Goal: Task Accomplishment & Management: Manage account settings

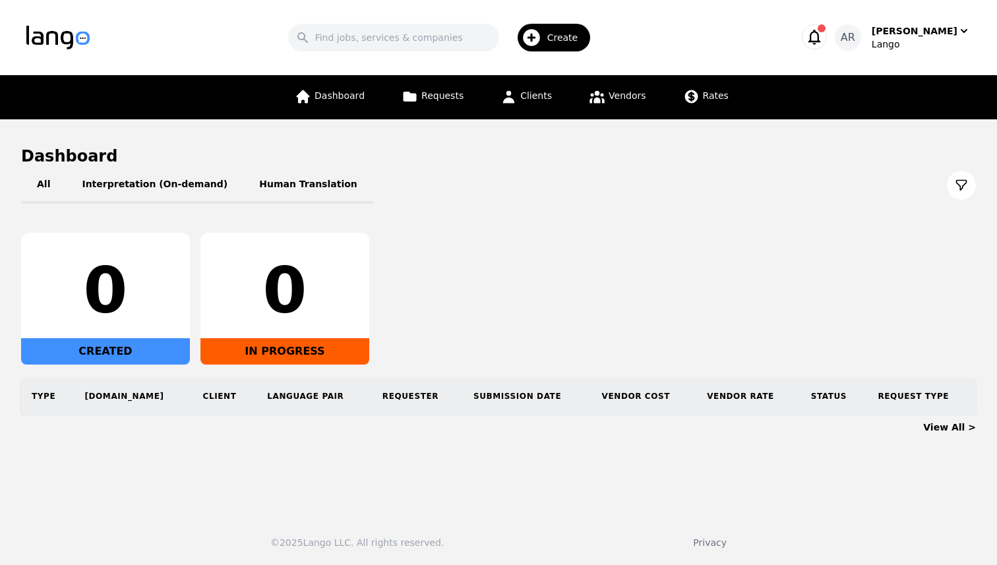
click at [949, 34] on div "[PERSON_NAME]" at bounding box center [914, 30] width 86 height 13
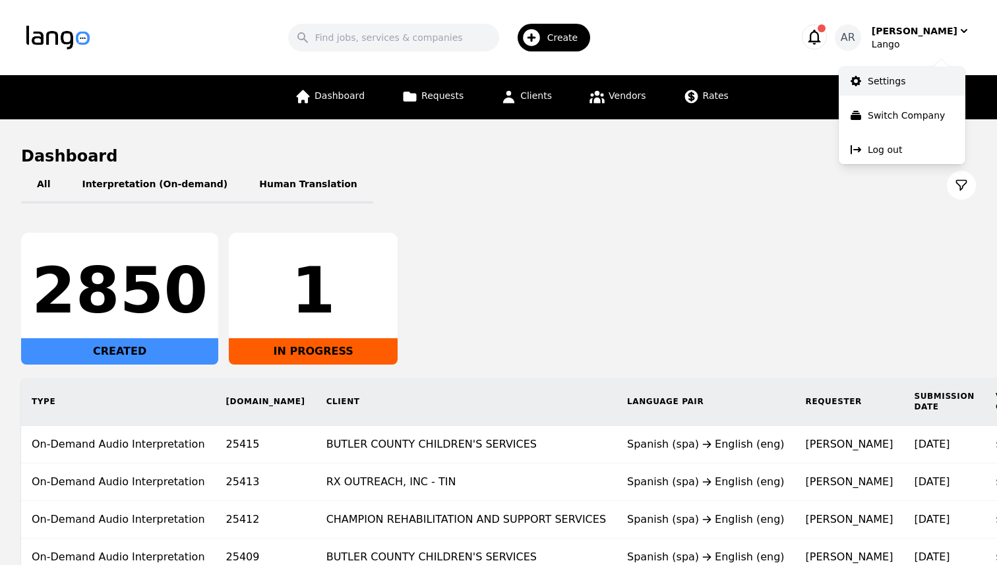
click at [896, 89] on link "Settings" at bounding box center [901, 81] width 127 height 29
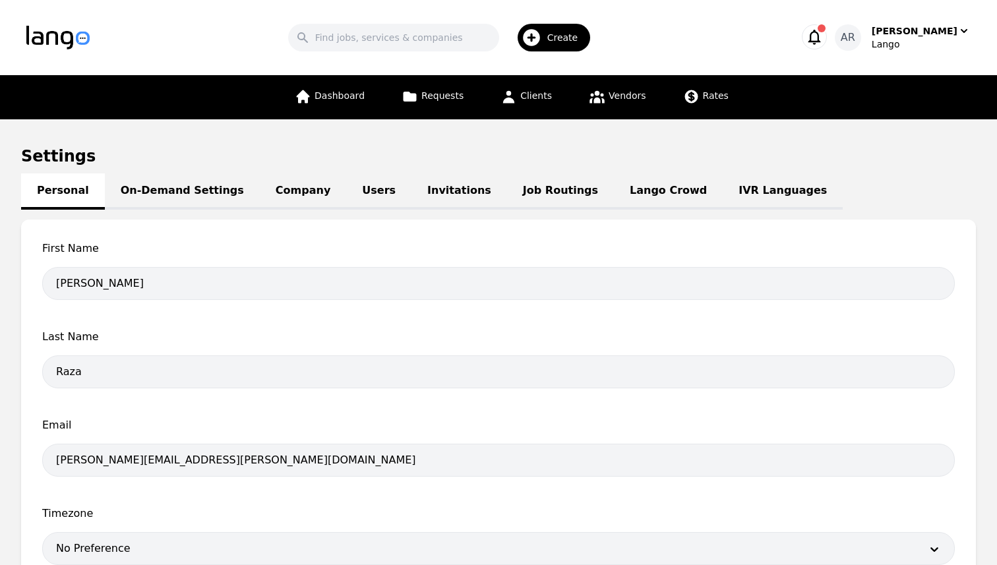
click at [531, 194] on link "Job Routings" at bounding box center [560, 191] width 107 height 36
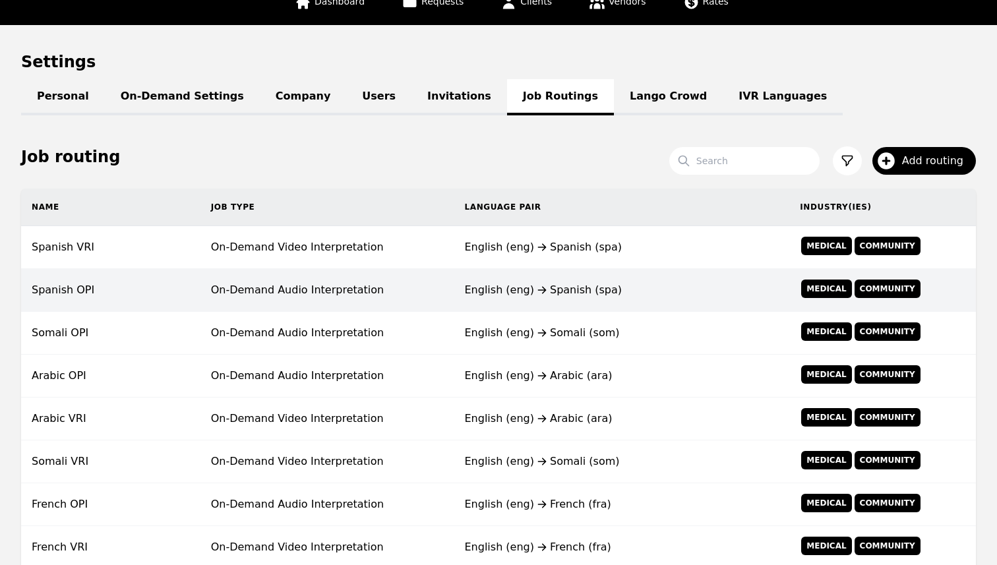
scroll to position [111, 0]
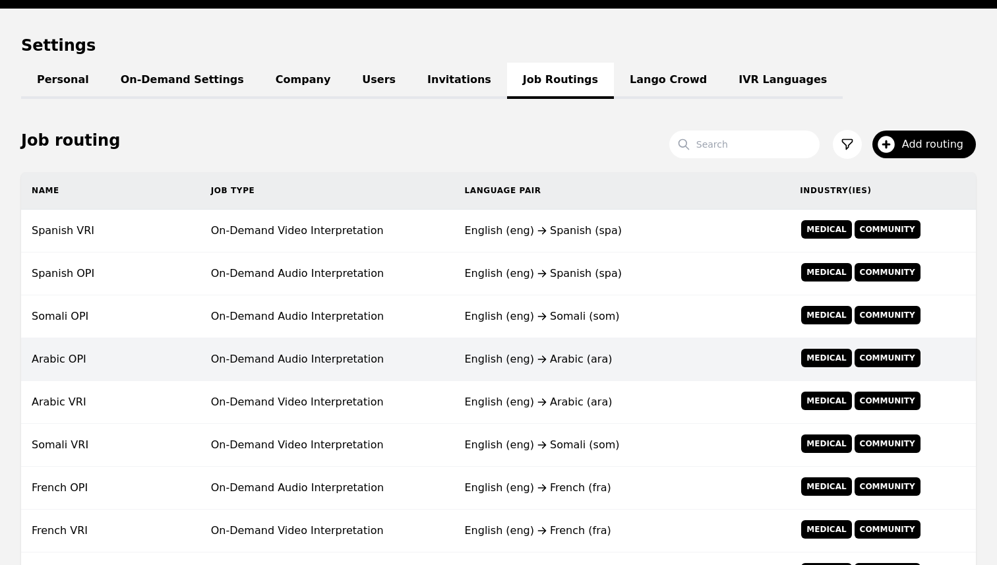
click at [366, 366] on td "On-Demand Audio Interpretation" at bounding box center [327, 359] width 254 height 43
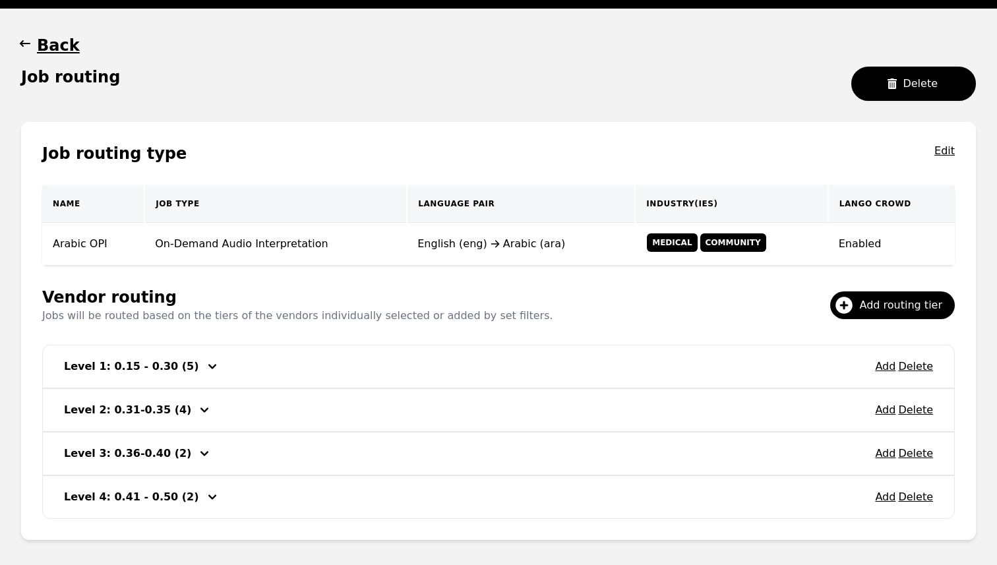
scroll to position [173, 0]
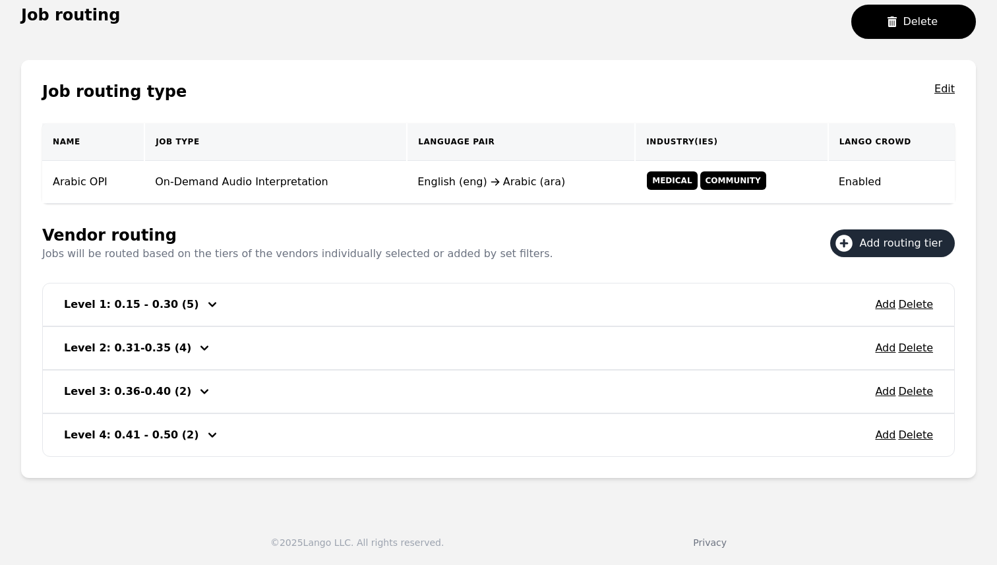
click at [896, 245] on span "Add routing tier" at bounding box center [905, 243] width 92 height 16
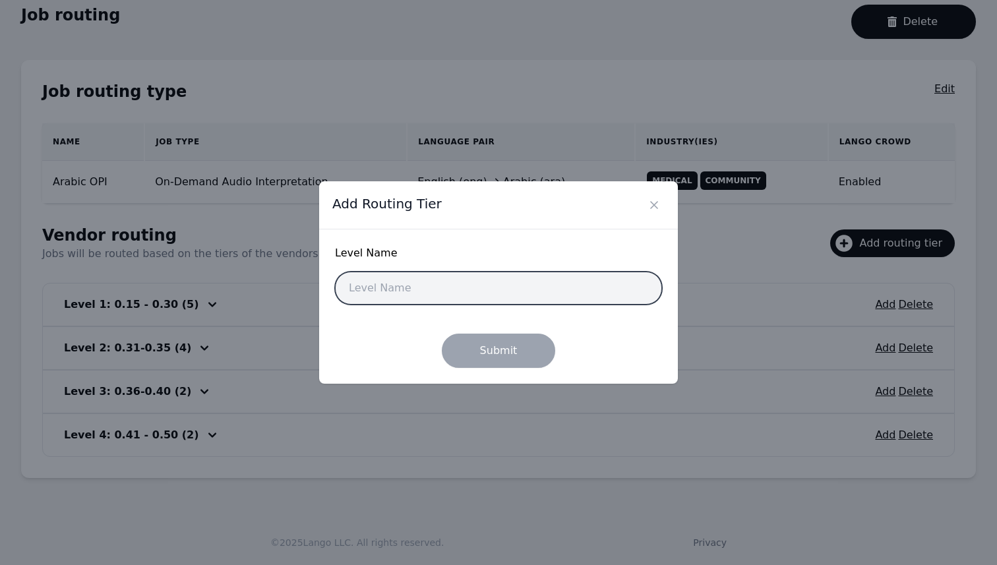
click at [435, 294] on input "text" at bounding box center [498, 288] width 327 height 33
type input "Level 5: 0.15 - 0.20"
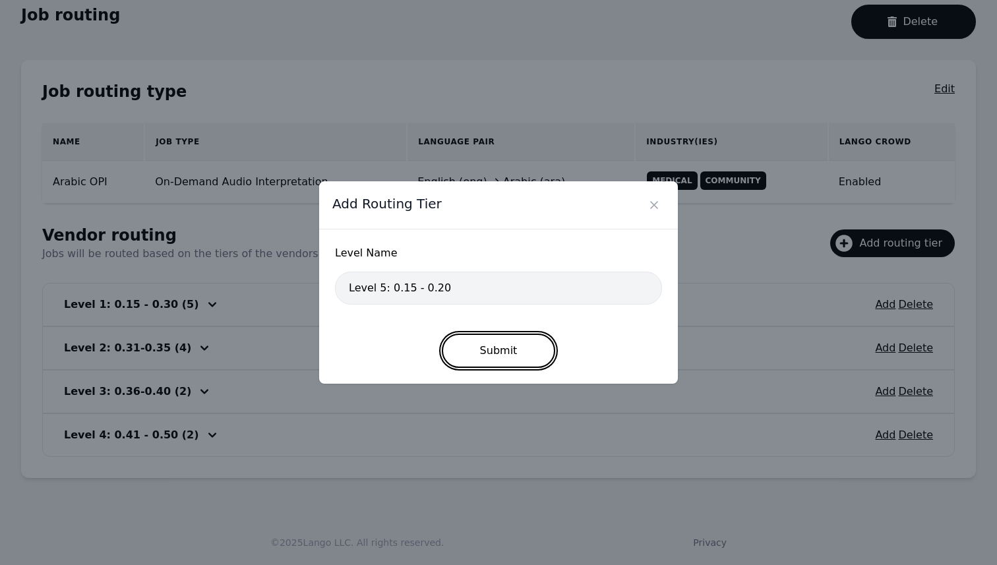
click at [497, 353] on button "Submit" at bounding box center [499, 351] width 114 height 34
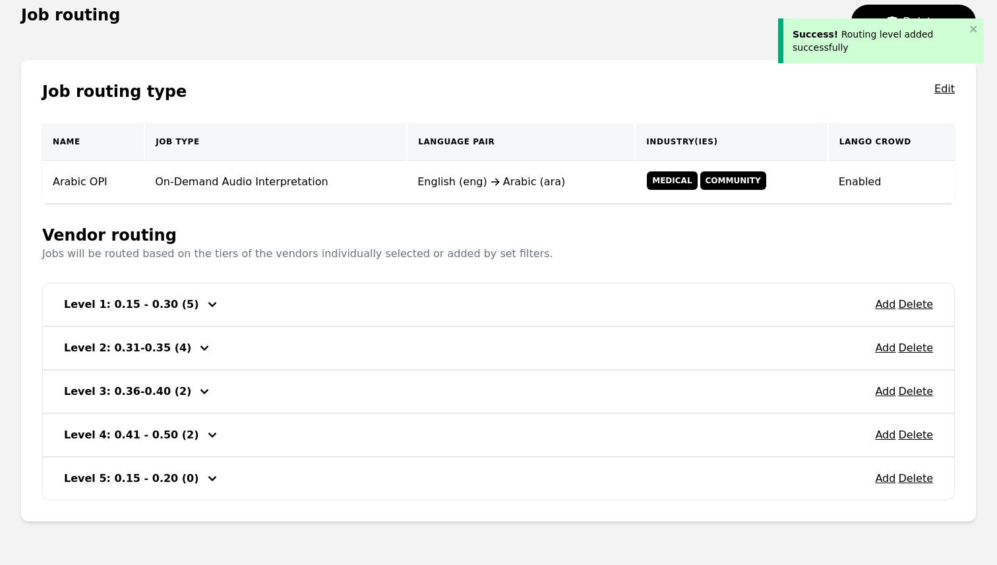
scroll to position [216, 0]
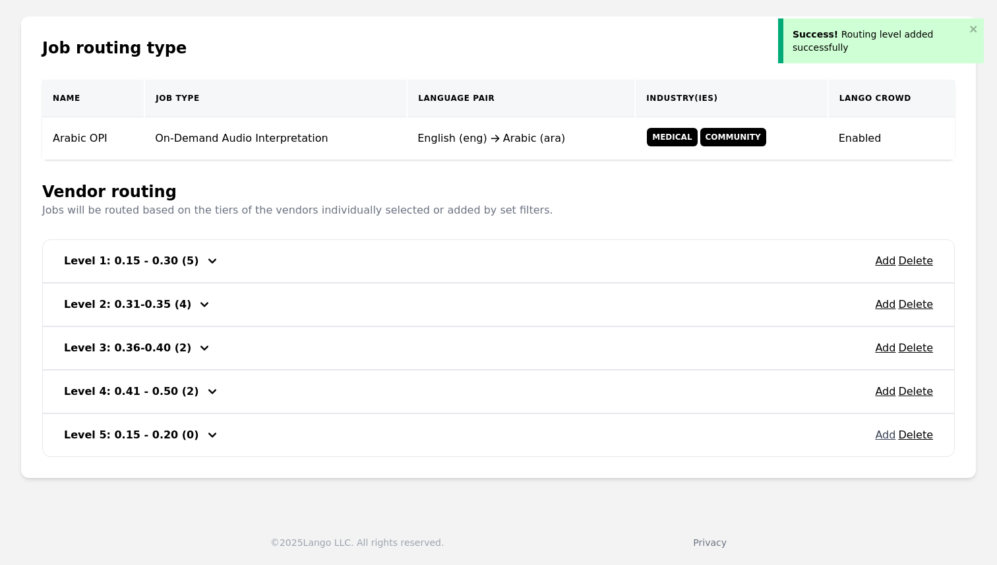
click at [886, 434] on button "Add" at bounding box center [885, 435] width 20 height 16
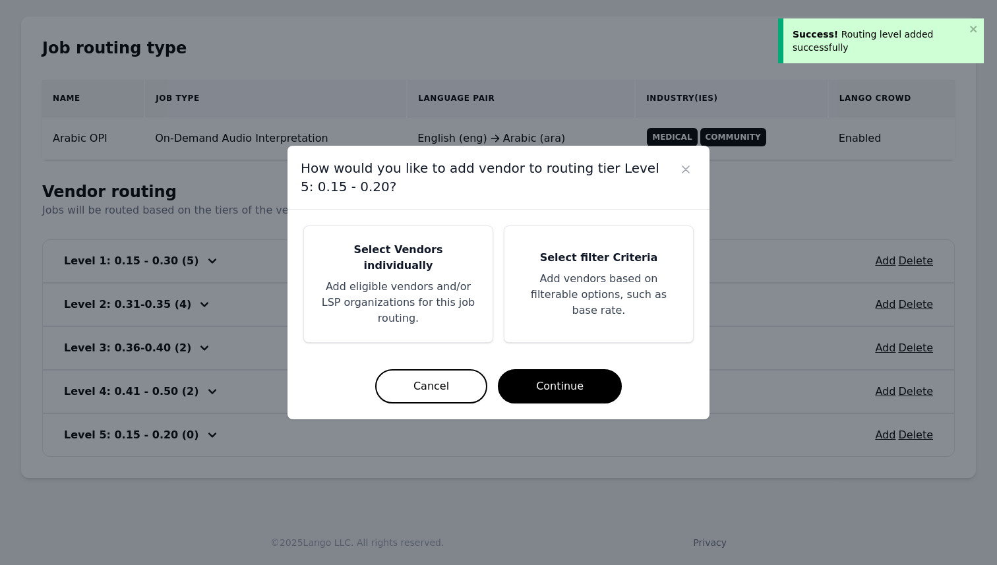
click at [409, 267] on div "Select Vendors individually Add eligible vendors and/or LSP organizations for t…" at bounding box center [398, 284] width 189 height 116
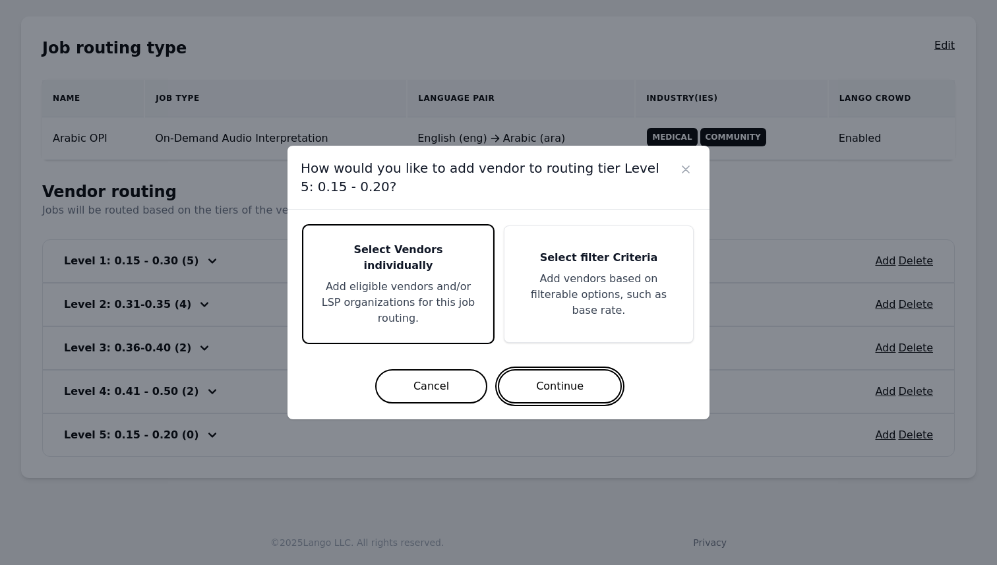
click at [536, 377] on button "Continue" at bounding box center [560, 386] width 124 height 34
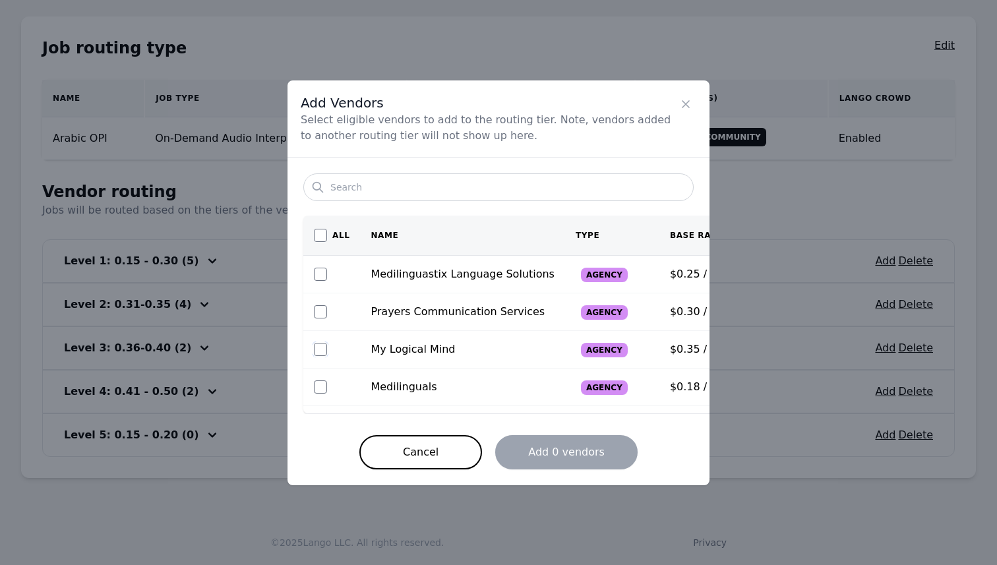
click at [320, 350] on input "checkbox" at bounding box center [320, 349] width 13 height 13
checkbox input "true"
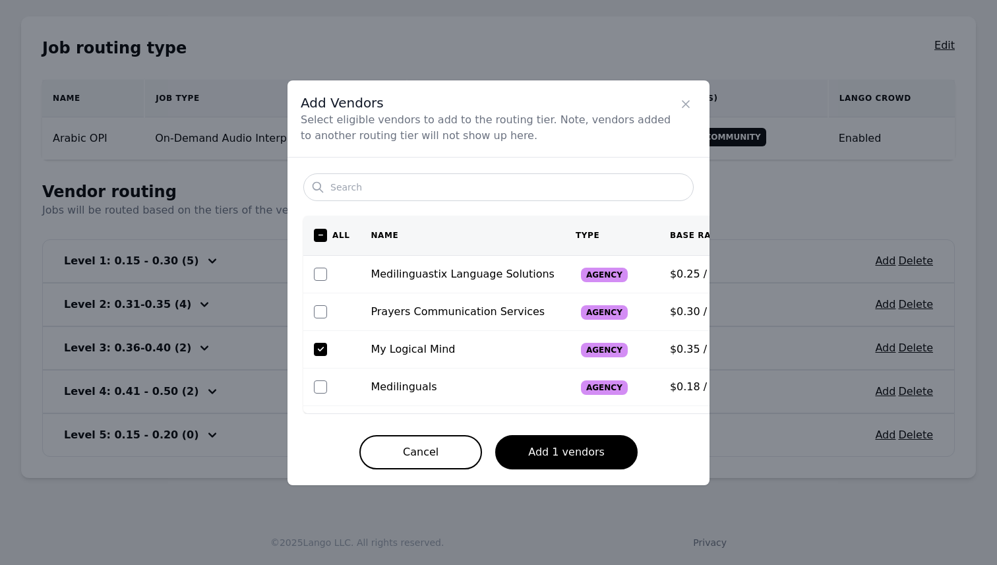
click at [313, 386] on td at bounding box center [331, 387] width 57 height 38
click at [323, 385] on input "checkbox" at bounding box center [320, 386] width 13 height 13
checkbox input "true"
click at [321, 311] on input "checkbox" at bounding box center [320, 311] width 13 height 13
checkbox input "true"
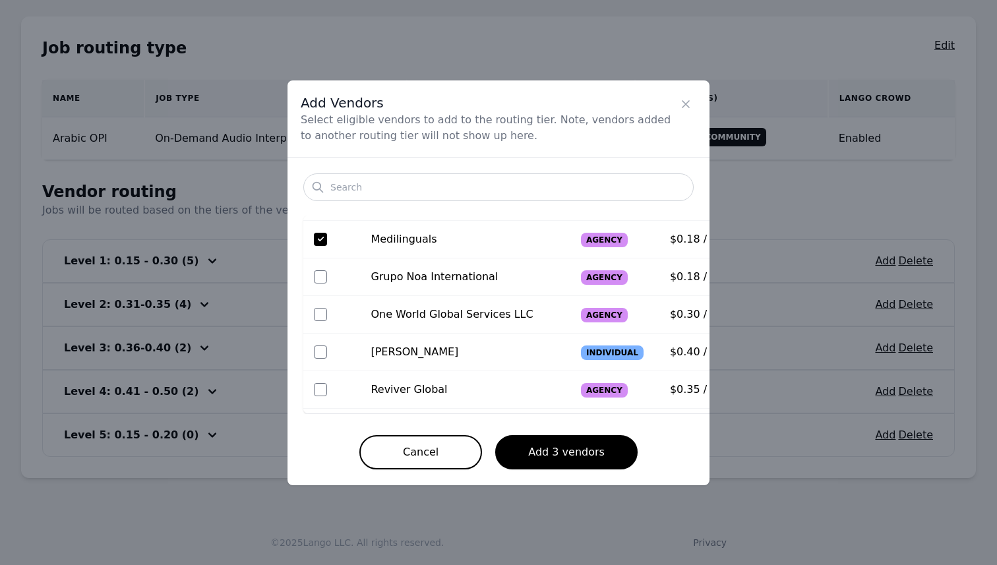
scroll to position [152, 0]
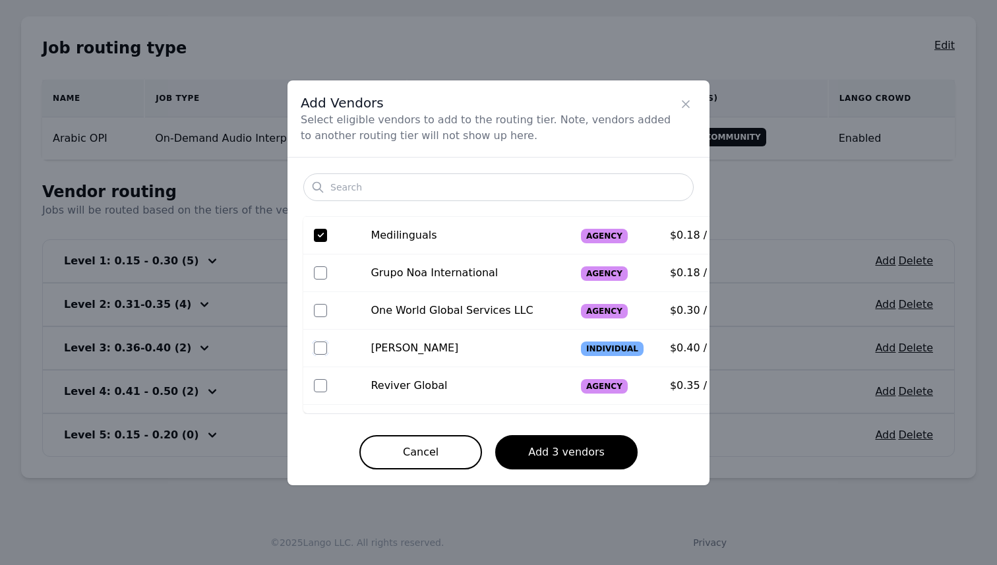
click at [315, 345] on input "checkbox" at bounding box center [320, 347] width 13 height 13
checkbox input "true"
click at [583, 449] on button "Add 4 vendors" at bounding box center [566, 452] width 142 height 34
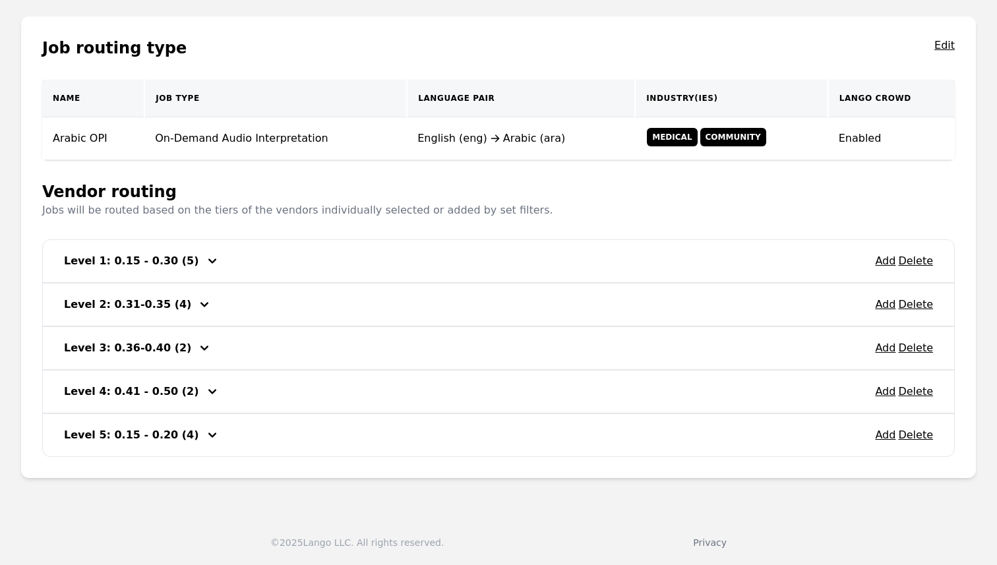
click at [204, 436] on icon "button" at bounding box center [212, 435] width 16 height 16
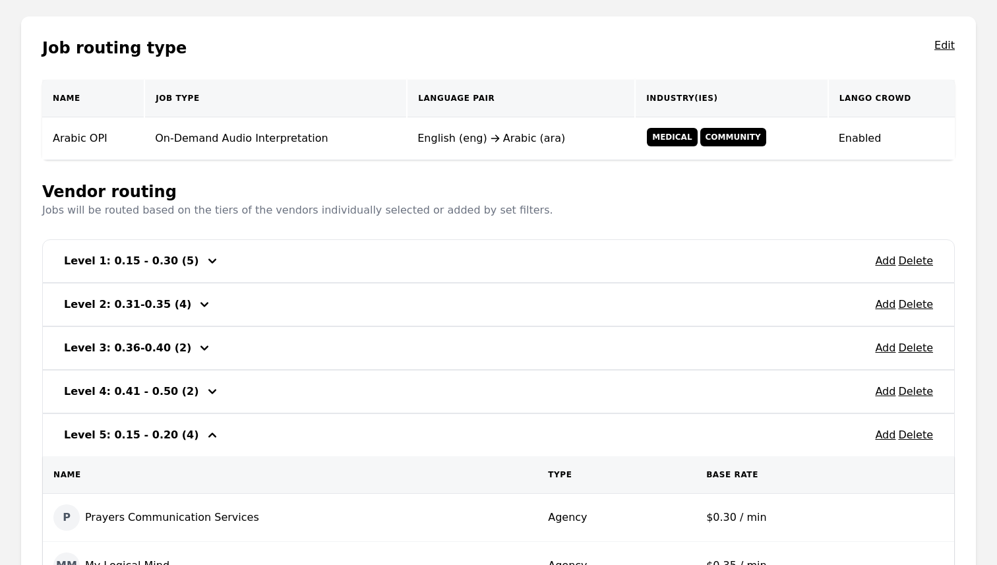
scroll to position [446, 0]
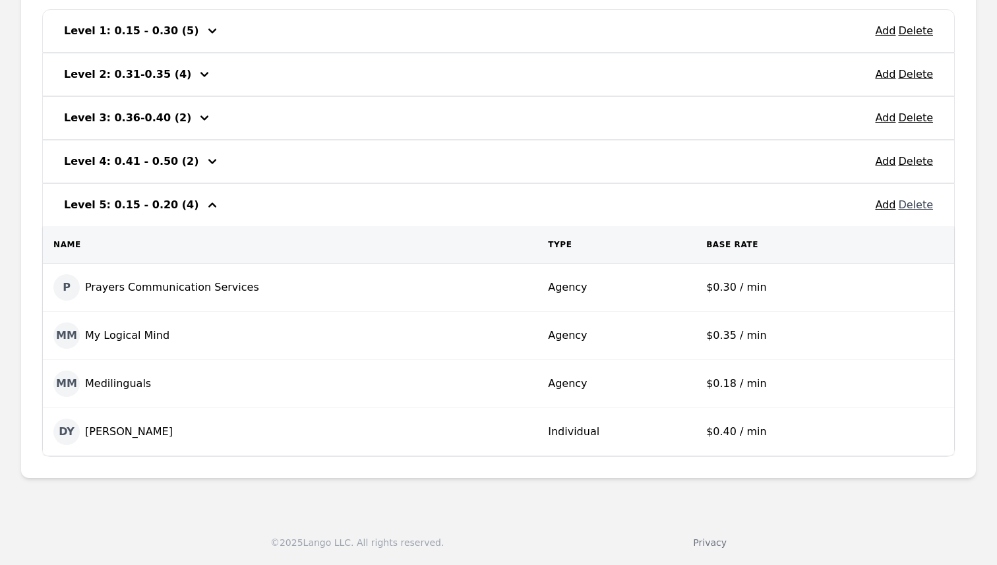
click at [919, 204] on button "Delete" at bounding box center [915, 205] width 35 height 16
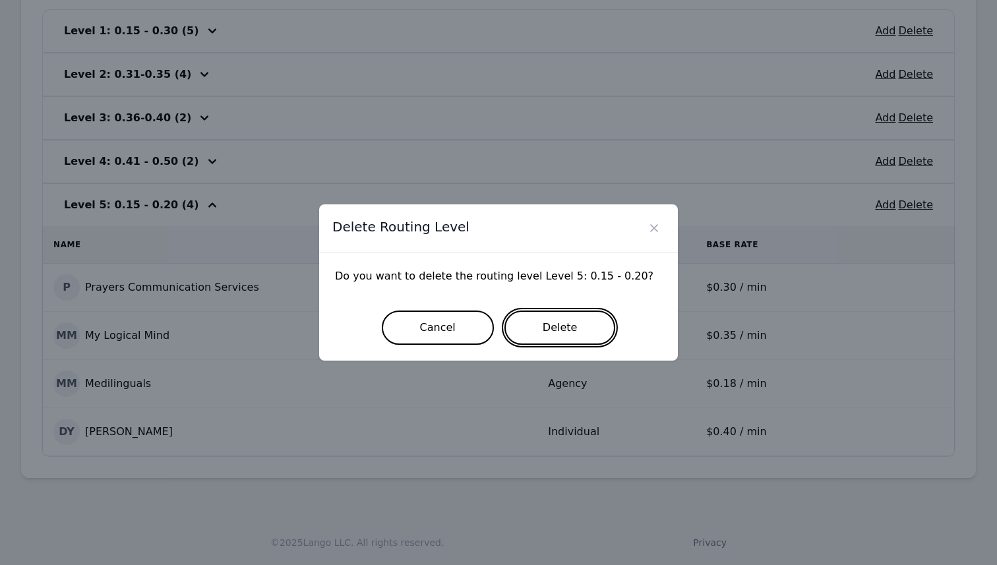
click at [560, 328] on button "Delete" at bounding box center [559, 327] width 111 height 34
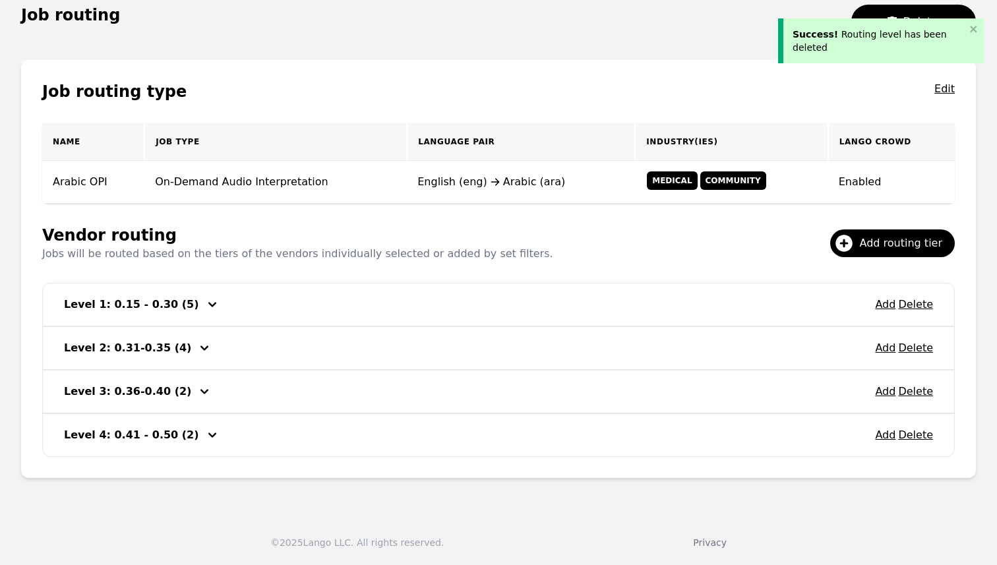
scroll to position [0, 0]
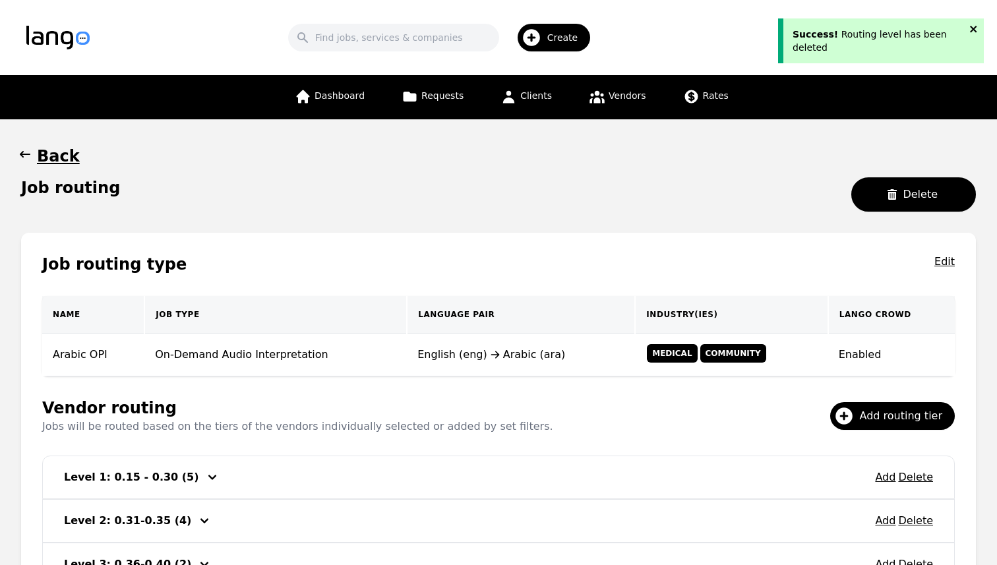
click at [975, 26] on icon "close" at bounding box center [973, 29] width 7 height 7
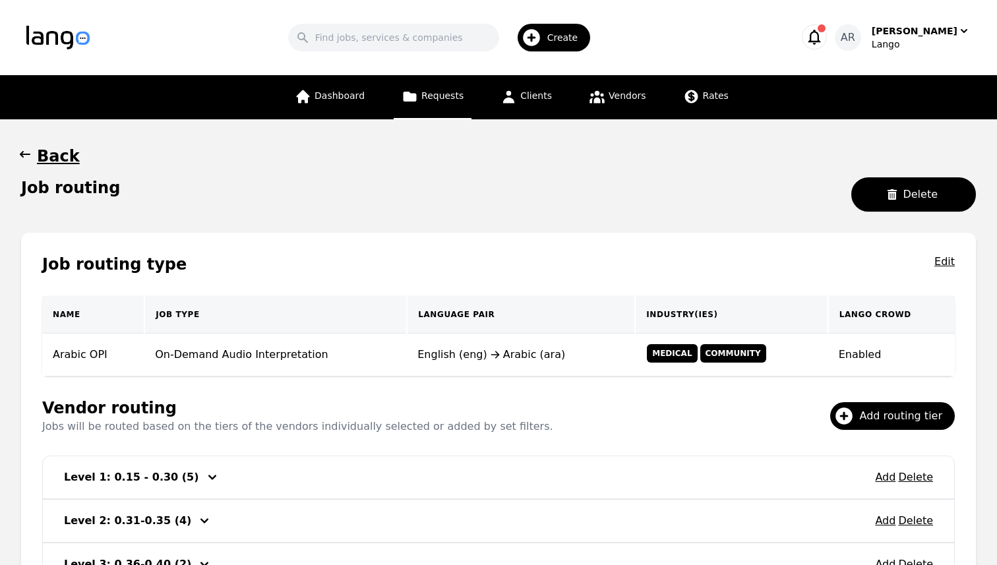
click at [451, 90] on span "Requests" at bounding box center [442, 95] width 42 height 11
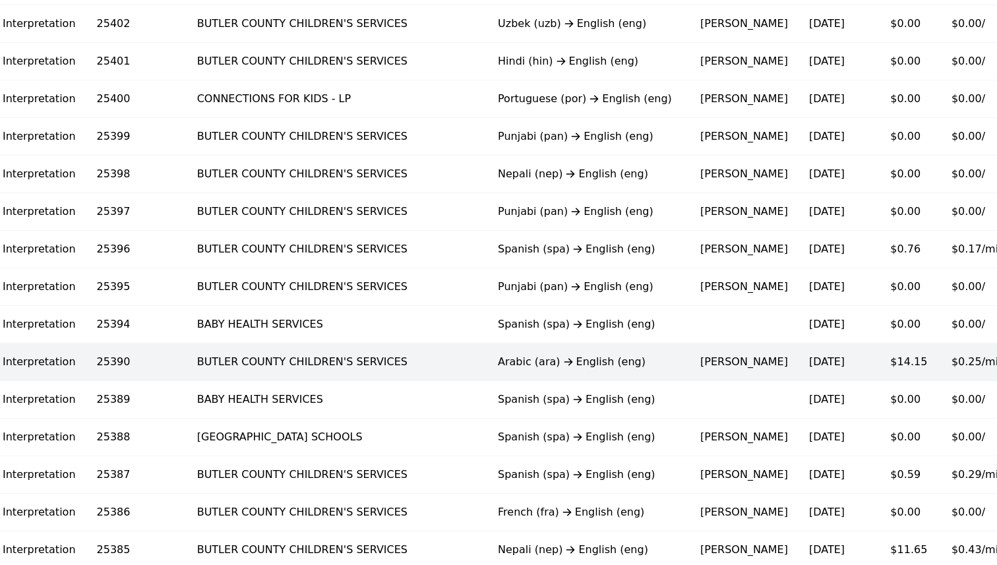
scroll to position [639, 0]
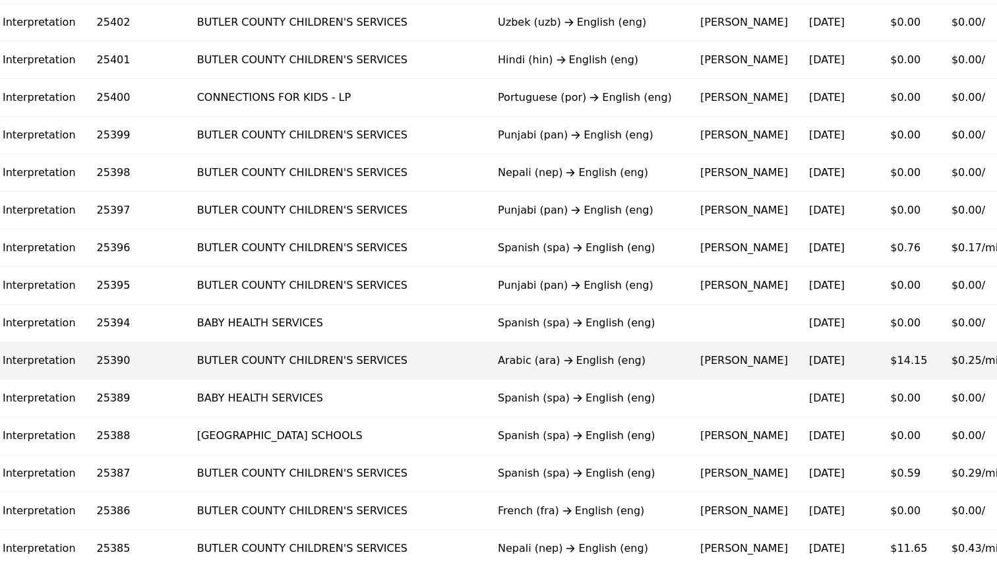
click at [559, 370] on td "Arabic (ara) English (eng)" at bounding box center [588, 361] width 202 height 38
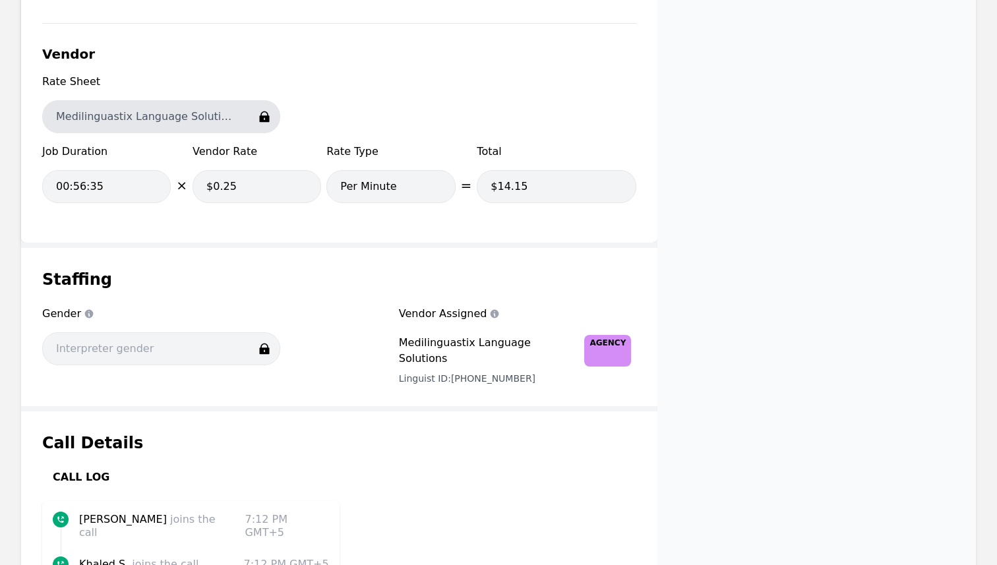
scroll to position [1291, 0]
click at [590, 341] on span "Agency" at bounding box center [607, 350] width 47 height 32
click at [515, 347] on div "Medilinguastix Language Solutions" at bounding box center [489, 350] width 181 height 32
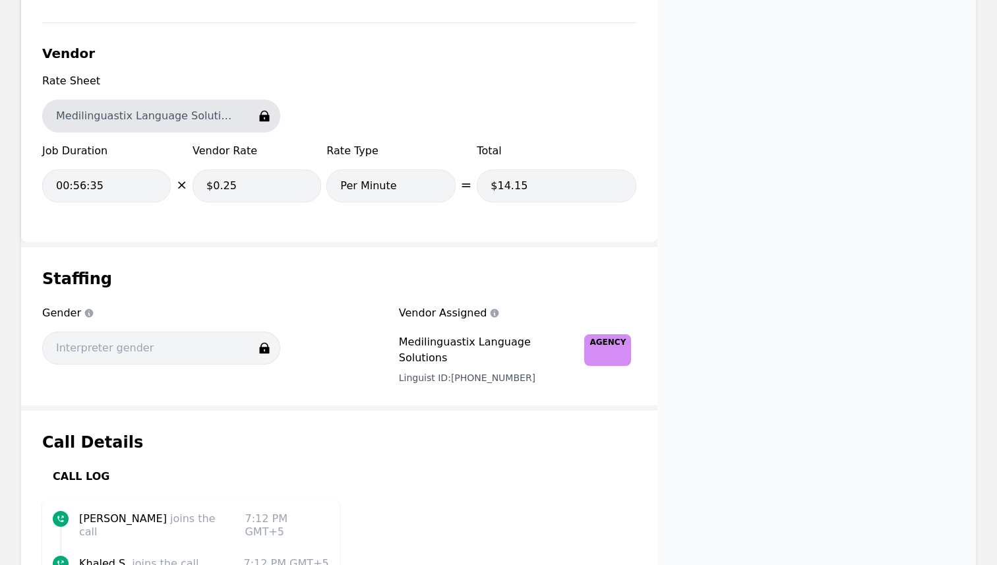
click at [515, 347] on div "Medilinguastix Language Solutions" at bounding box center [489, 350] width 181 height 32
click at [506, 368] on div "Vendor Assigned Vendor Assigned Medilinguastix Language Solutions Agency Lingui…" at bounding box center [518, 344] width 238 height 79
click at [421, 371] on div "Linguist ID: [PHONE_NUMBER]" at bounding box center [518, 377] width 238 height 13
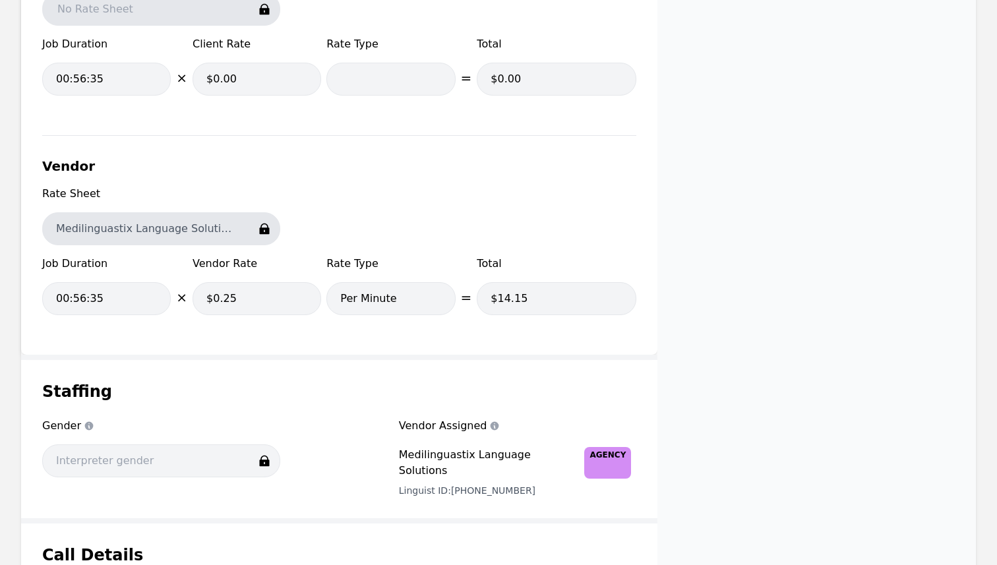
scroll to position [1177, 0]
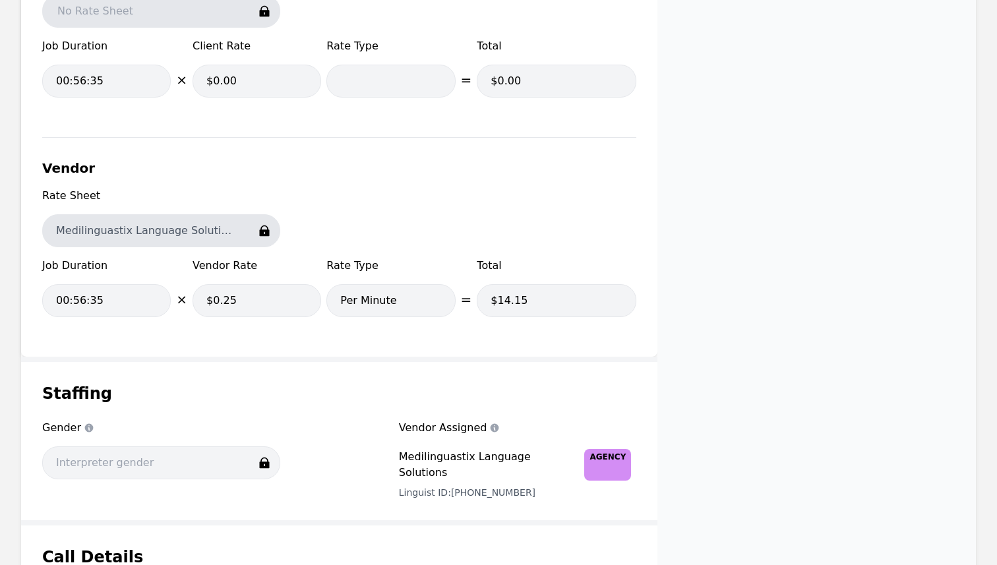
click at [579, 269] on span "Total" at bounding box center [557, 266] width 160 height 16
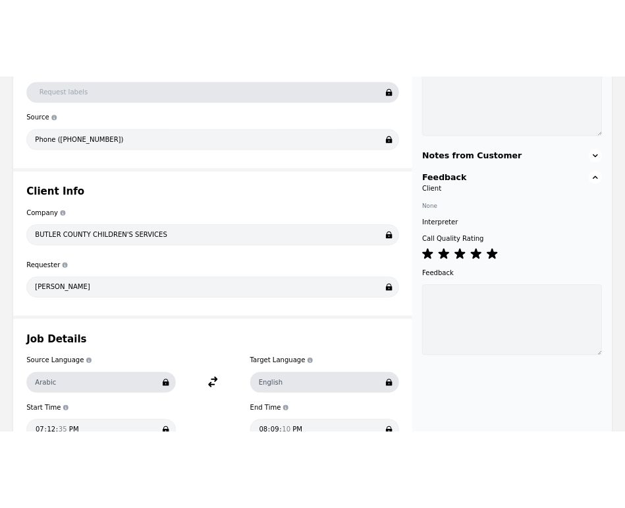
scroll to position [0, 0]
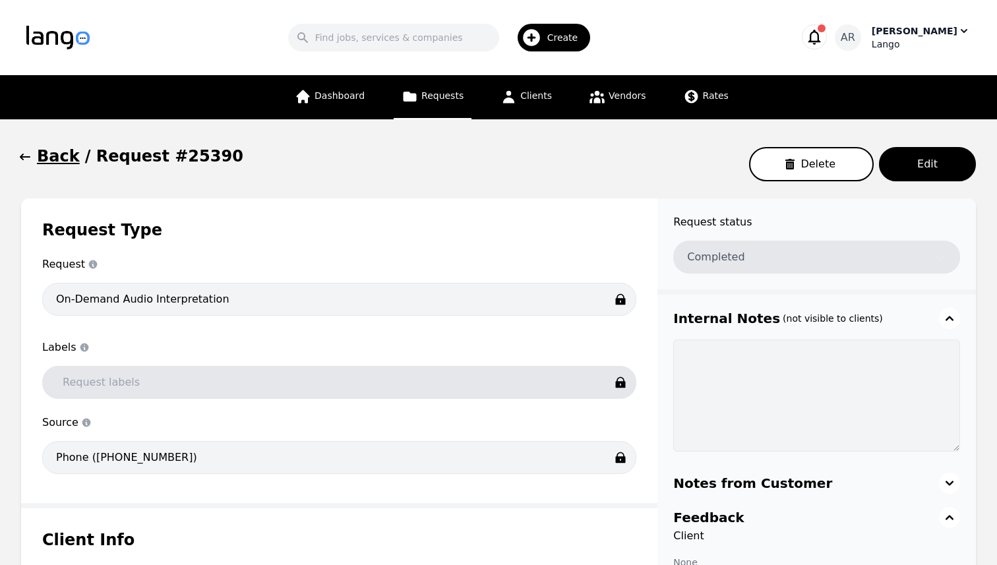
click at [938, 30] on div "[PERSON_NAME]" at bounding box center [914, 30] width 86 height 13
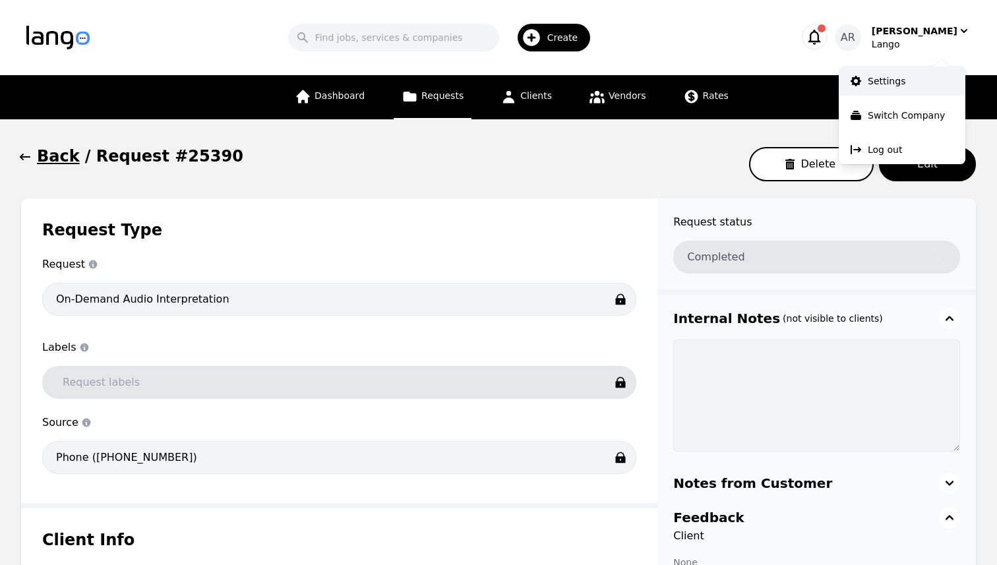
click at [868, 80] on p "Settings" at bounding box center [886, 80] width 38 height 13
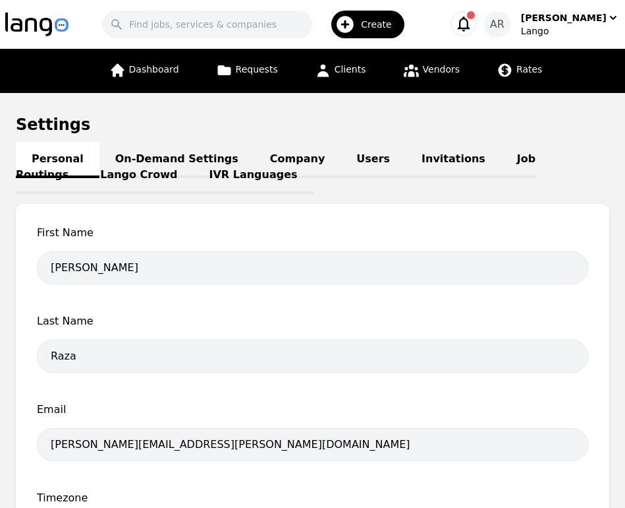
click at [519, 153] on link "Job Routings" at bounding box center [276, 168] width 520 height 52
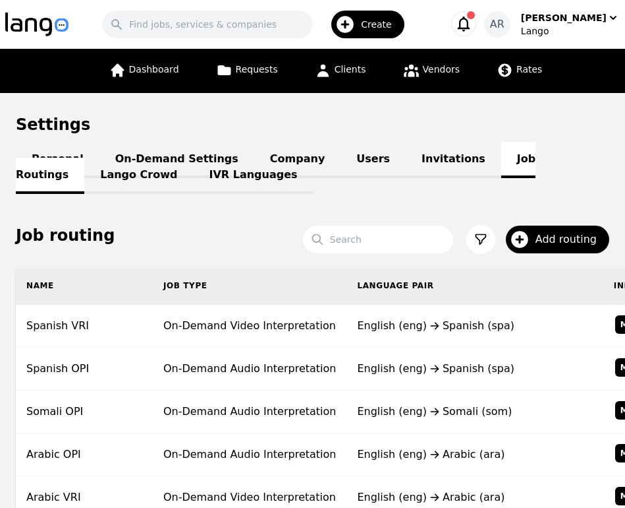
click at [314, 340] on td "On-Demand Video Interpretation" at bounding box center [250, 326] width 194 height 43
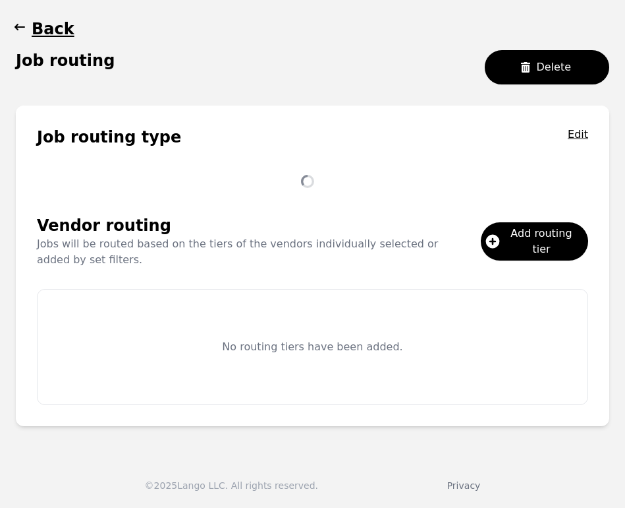
scroll to position [247, 0]
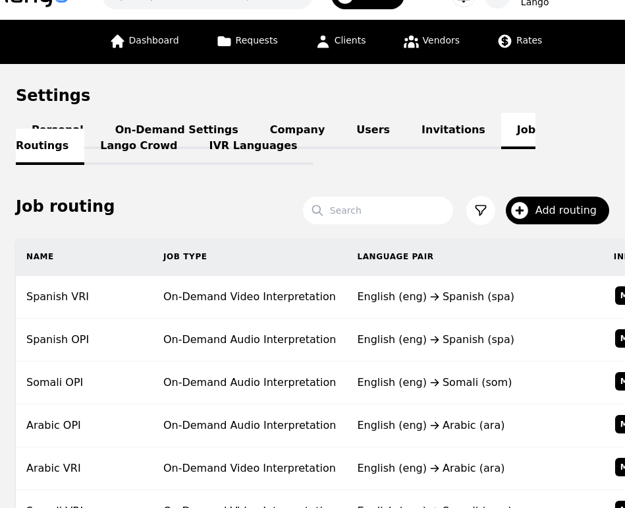
scroll to position [62, 0]
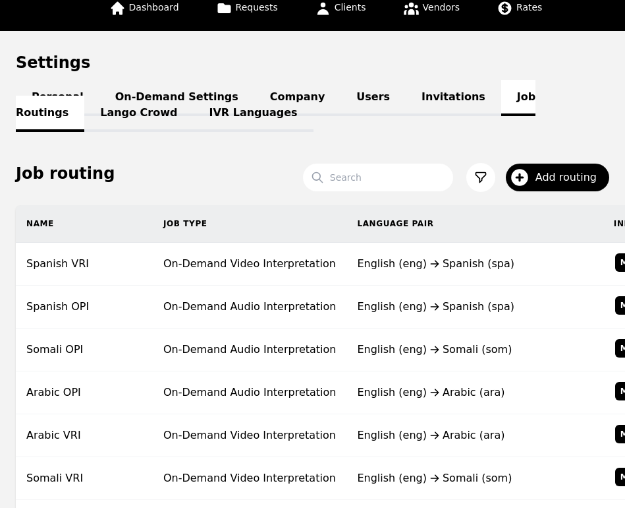
click at [357, 350] on div "English (eng) [DEMOGRAPHIC_DATA] (som)" at bounding box center [474, 349] width 235 height 16
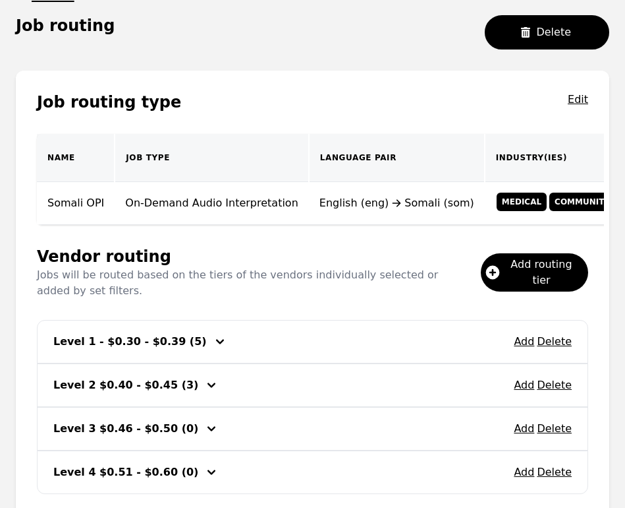
scroll to position [179, 0]
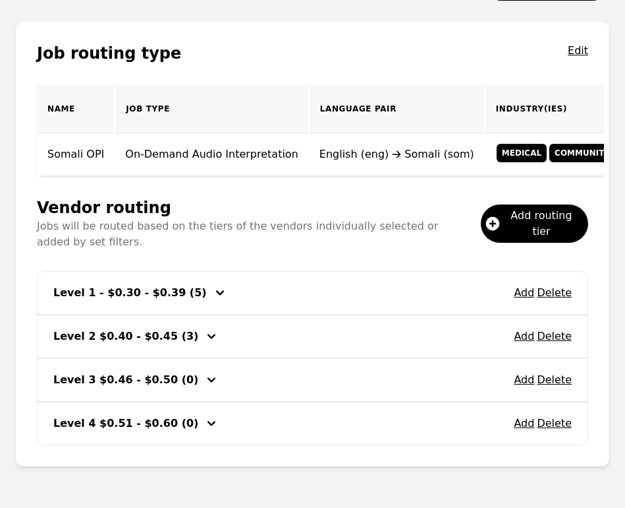
click at [531, 212] on span "Add routing tier" at bounding box center [547, 224] width 78 height 32
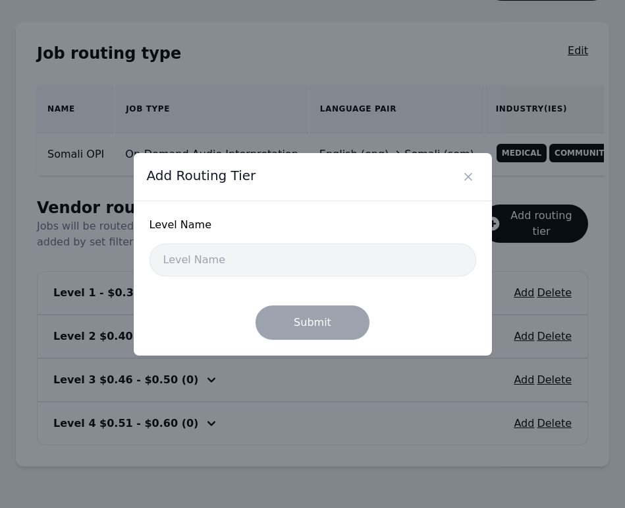
click at [468, 175] on icon "Close" at bounding box center [468, 176] width 13 height 13
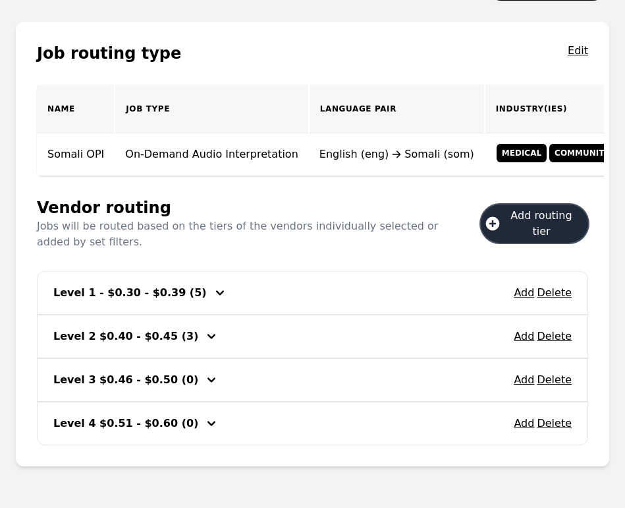
click at [529, 428] on button "Add" at bounding box center [524, 423] width 20 height 16
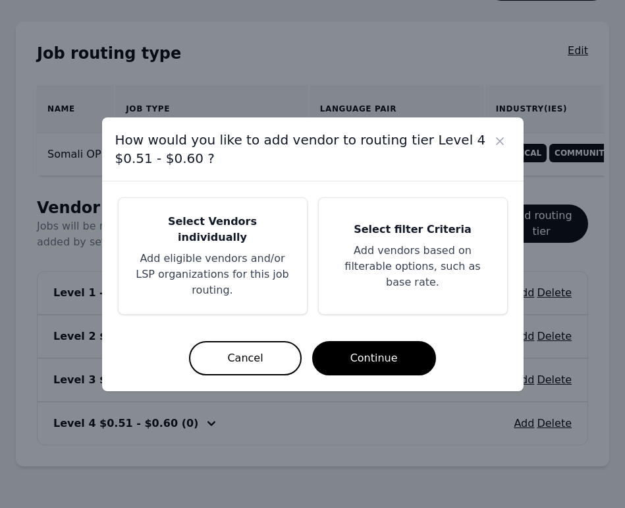
click at [247, 271] on p "Add eligible vendors and/or LSP organizations for this job routing." at bounding box center [212, 273] width 157 height 47
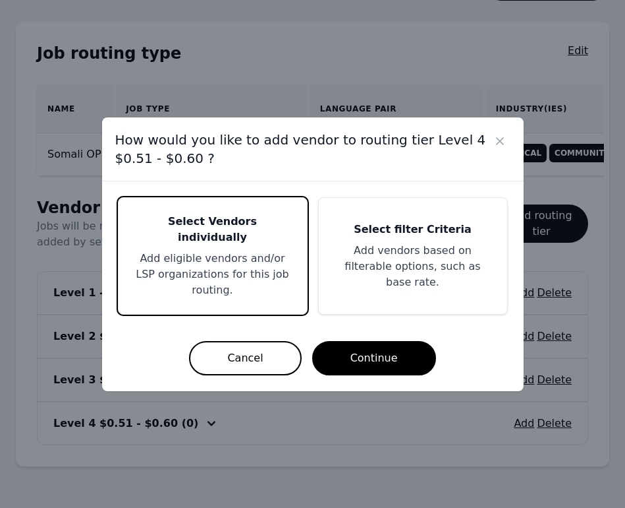
click at [350, 347] on button "Continue" at bounding box center [374, 358] width 124 height 34
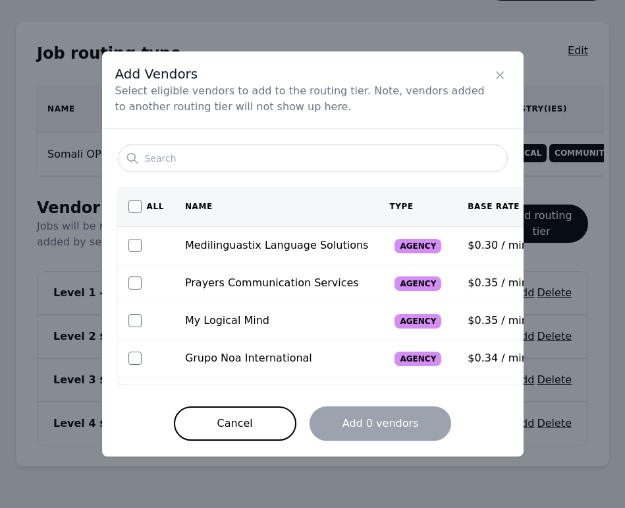
click at [501, 74] on icon "Close" at bounding box center [500, 75] width 7 height 7
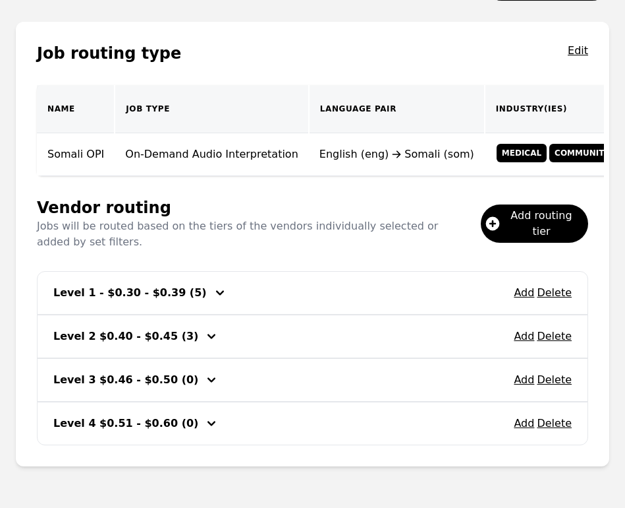
click at [508, 233] on span "Add routing tier" at bounding box center [547, 224] width 78 height 32
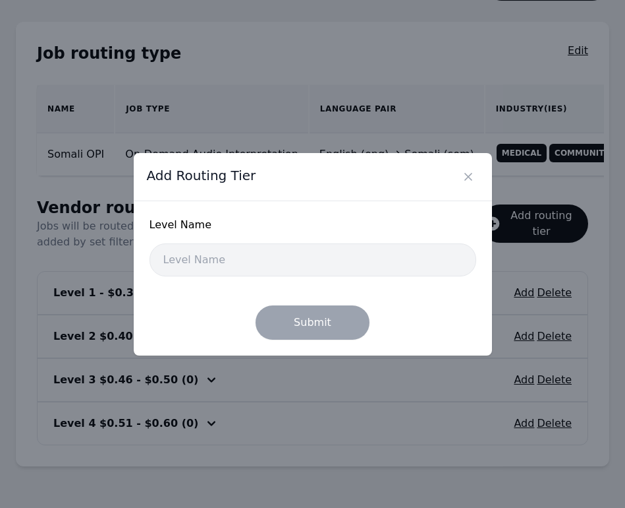
click at [466, 176] on icon "Close" at bounding box center [468, 176] width 13 height 13
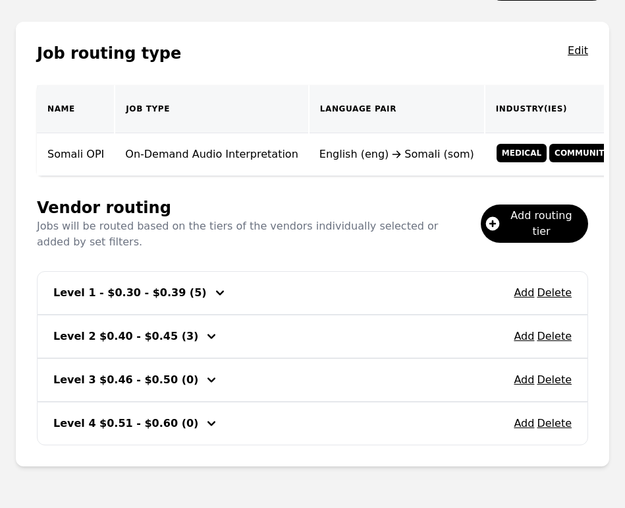
click at [525, 295] on button "Add" at bounding box center [524, 293] width 20 height 16
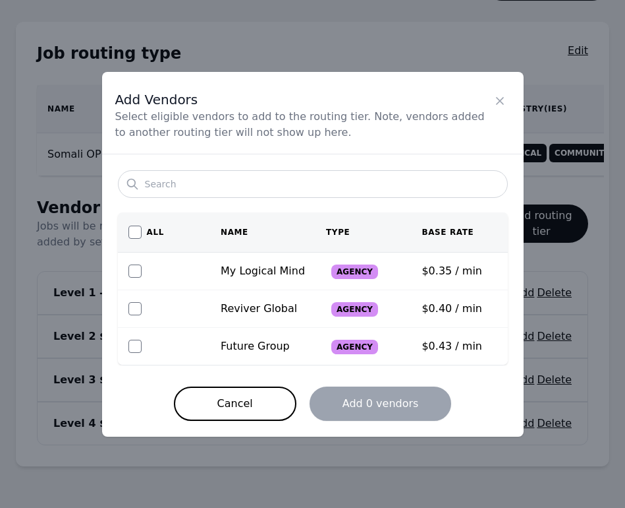
click at [500, 94] on icon "Close" at bounding box center [500, 100] width 13 height 13
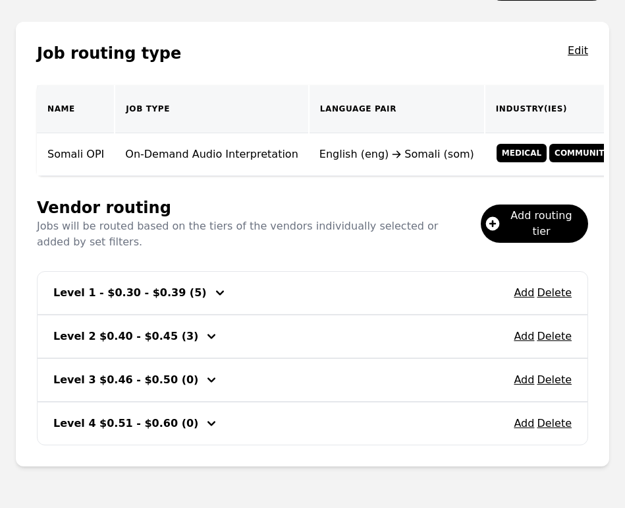
scroll to position [219, 0]
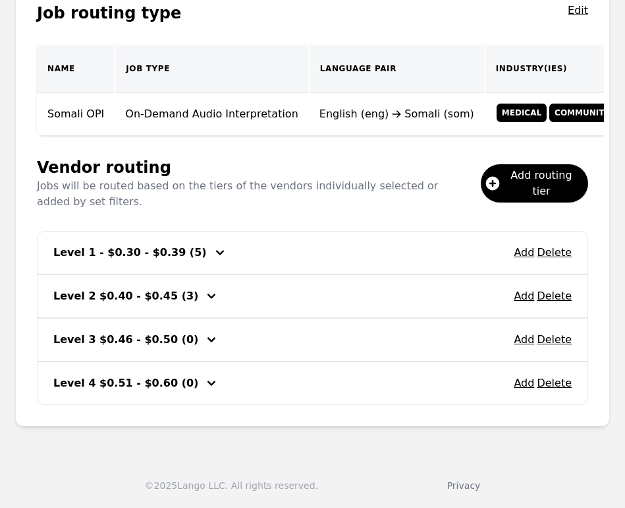
click at [527, 384] on button "Add" at bounding box center [524, 383] width 20 height 16
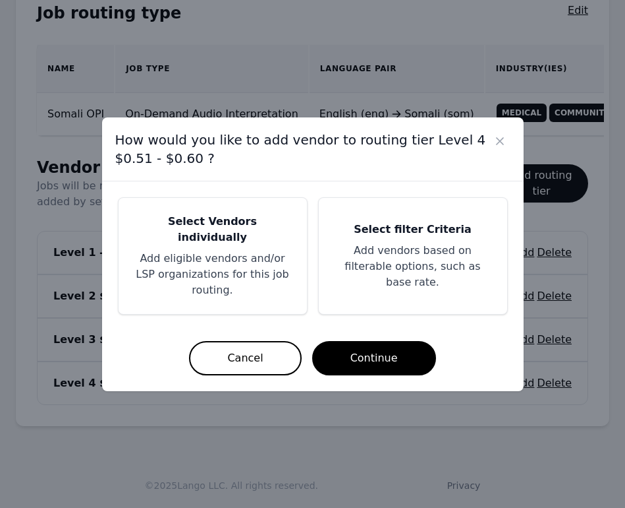
click at [502, 148] on icon "Close" at bounding box center [500, 140] width 13 height 13
